Goal: Task Accomplishment & Management: Use online tool/utility

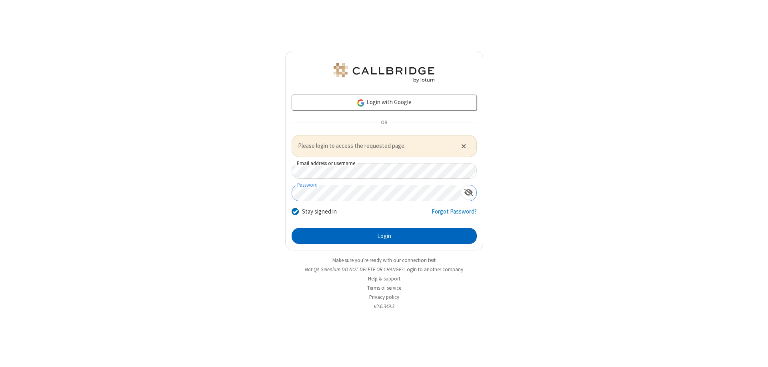
click at [384, 235] on button "Login" at bounding box center [384, 236] width 185 height 16
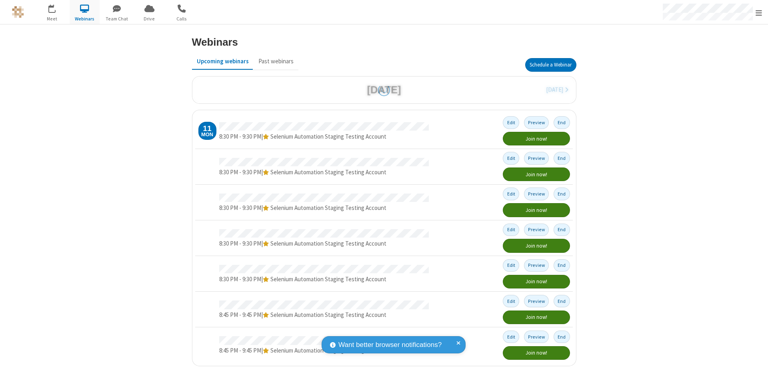
click at [547, 65] on button "Schedule a Webinar" at bounding box center [550, 65] width 51 height 14
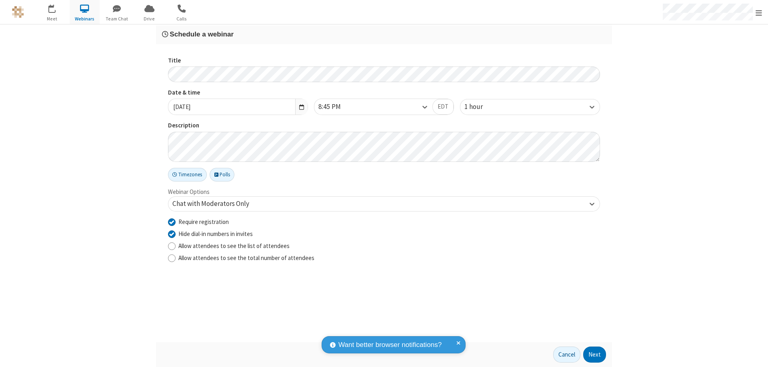
click at [172, 221] on input "Require registration" at bounding box center [172, 221] width 8 height 8
checkbox input "false"
click at [595, 354] on button "Next" at bounding box center [594, 354] width 23 height 16
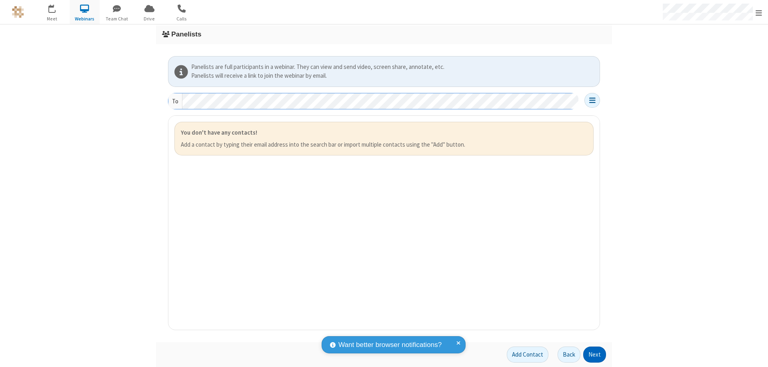
click at [595, 354] on button "Next" at bounding box center [594, 354] width 23 height 16
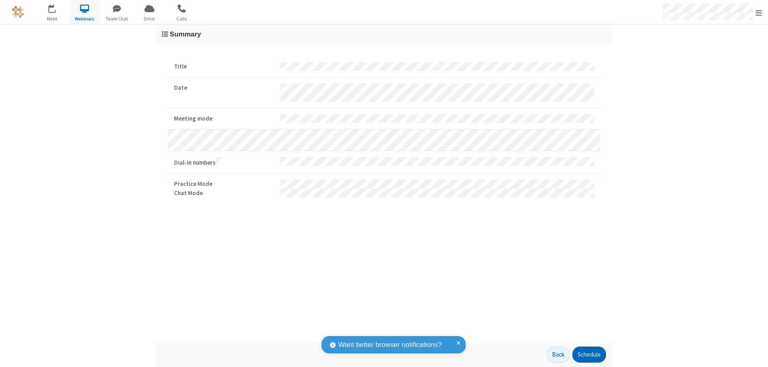
click at [589, 354] on button "Schedule" at bounding box center [590, 354] width 34 height 16
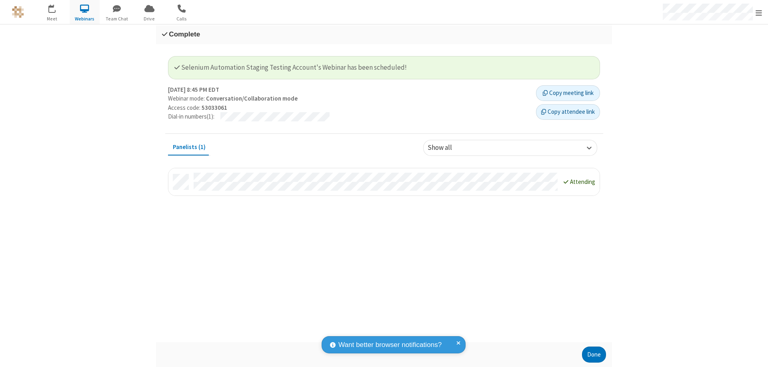
click at [594, 354] on button "Done" at bounding box center [594, 354] width 24 height 16
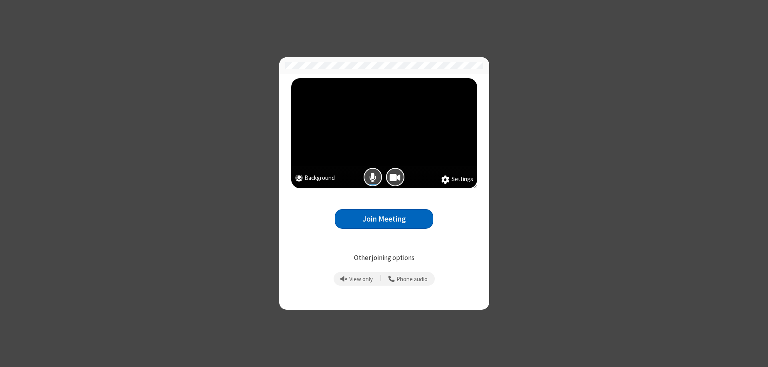
click at [384, 218] on button "Join Meeting" at bounding box center [384, 219] width 98 height 20
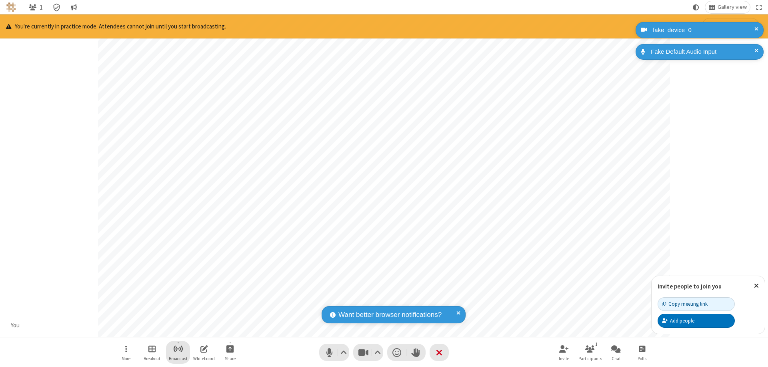
click at [178, 348] on span "Start broadcast" at bounding box center [178, 348] width 10 height 10
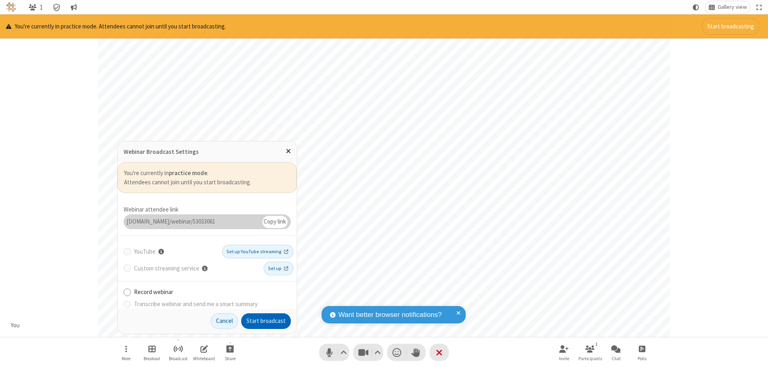
click at [266, 320] on button "Start broadcast" at bounding box center [266, 321] width 50 height 16
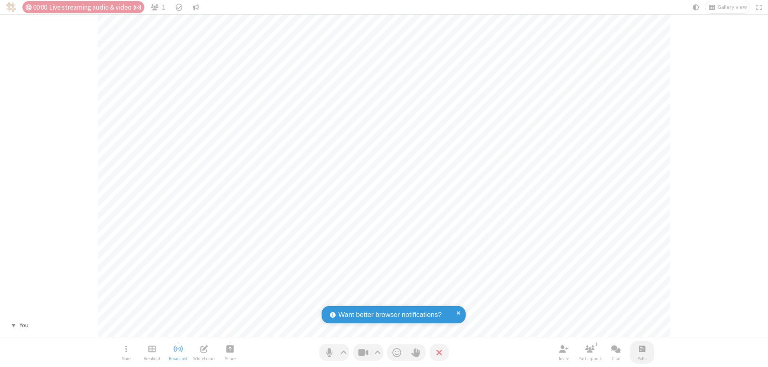
click at [642, 348] on span "Open poll" at bounding box center [642, 348] width 6 height 10
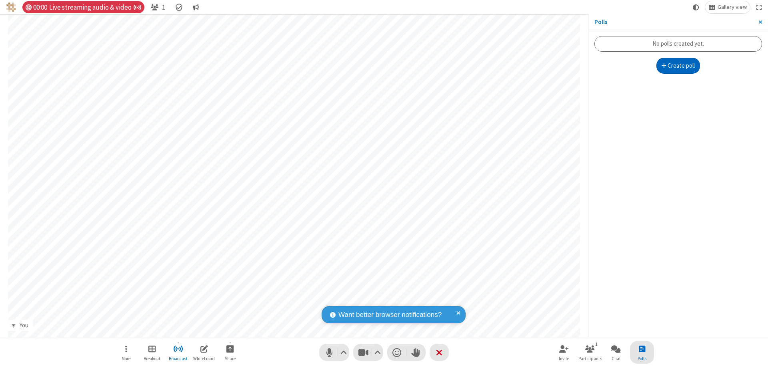
click at [678, 66] on button "Create poll" at bounding box center [679, 66] width 44 height 16
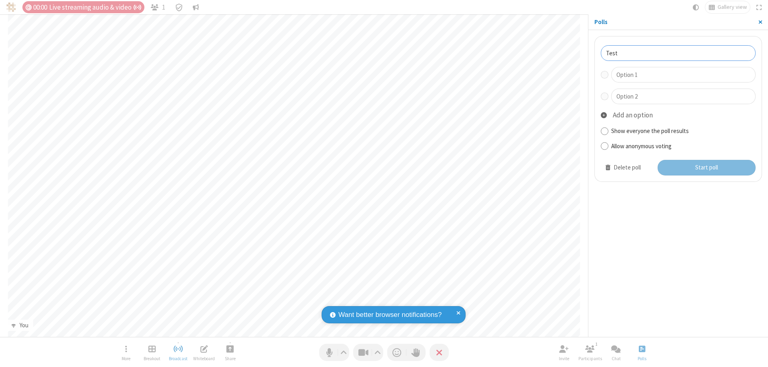
type input "Test"
type input "Yes"
type input "No"
click at [706, 167] on button "Start poll" at bounding box center [707, 168] width 98 height 16
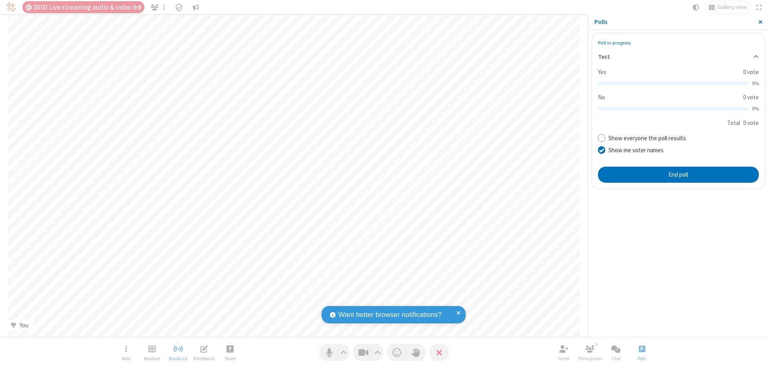
click at [760, 22] on span "Close sidebar" at bounding box center [761, 22] width 4 height 6
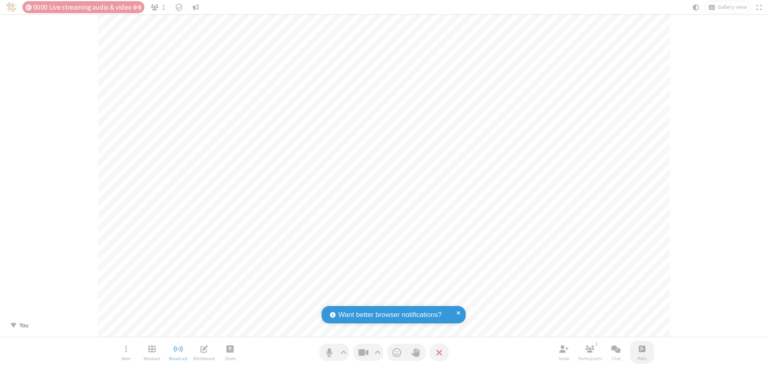
click at [642, 348] on span "Open poll" at bounding box center [642, 348] width 6 height 10
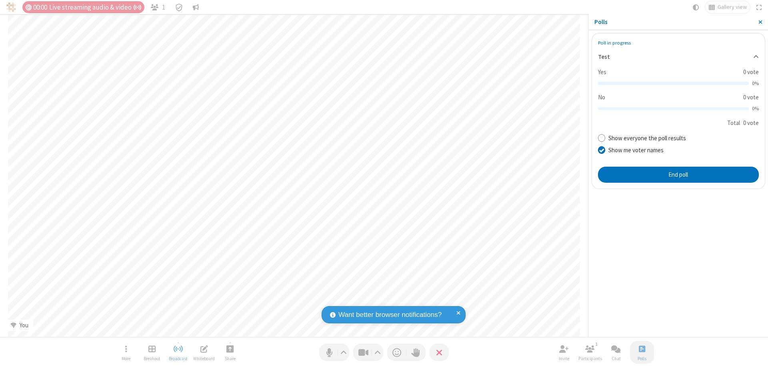
click at [678, 174] on button "End poll" at bounding box center [678, 174] width 161 height 16
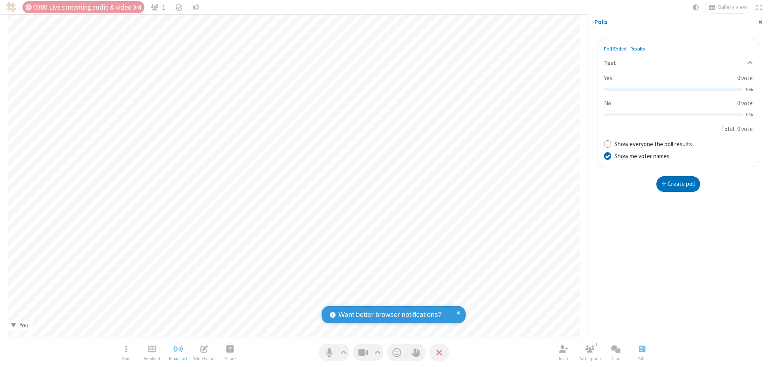
click at [760, 22] on span "Close sidebar" at bounding box center [761, 22] width 4 height 6
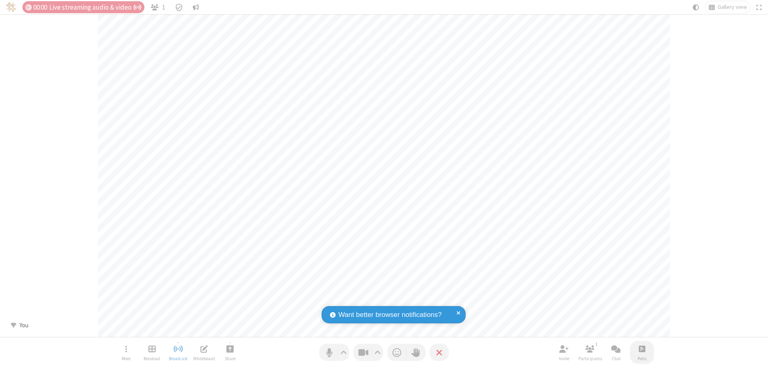
click at [642, 348] on span "Open poll" at bounding box center [642, 348] width 6 height 10
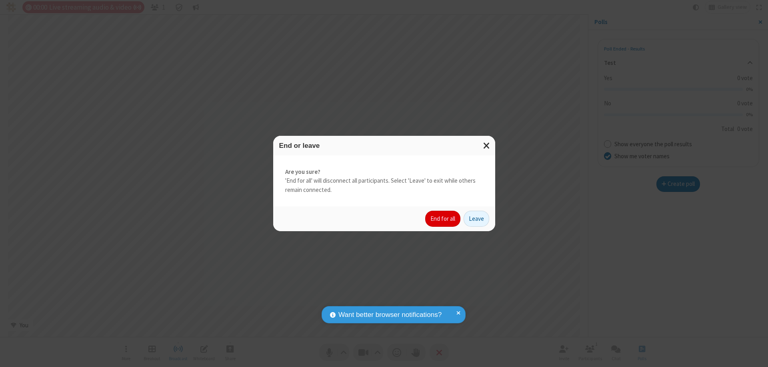
click at [443, 218] on button "End for all" at bounding box center [442, 218] width 35 height 16
